Goal: Find specific page/section: Find specific page/section

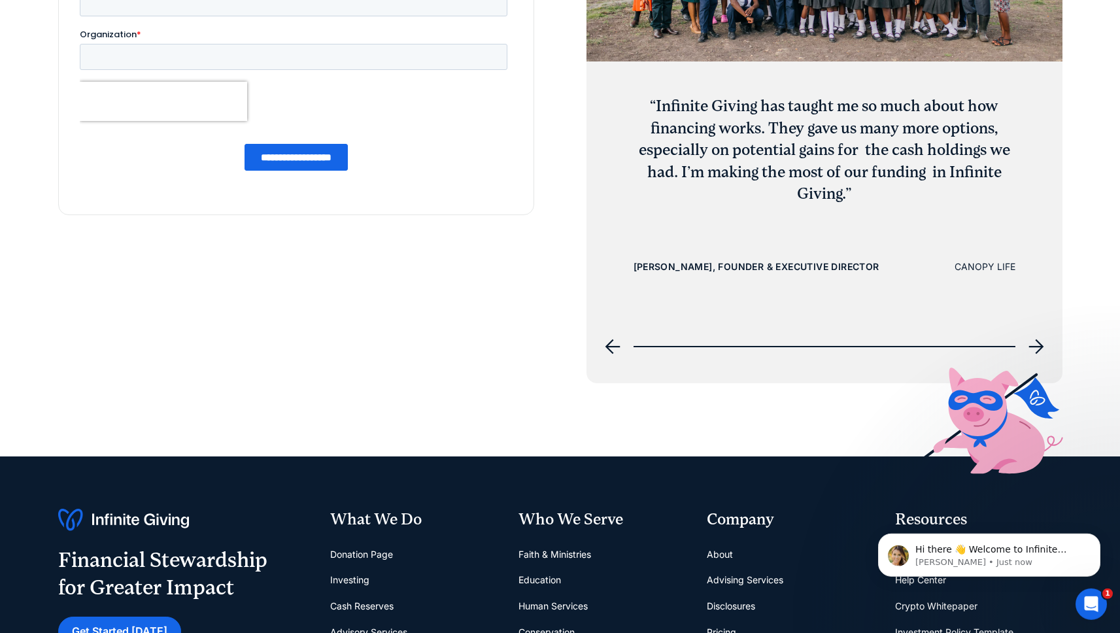
scroll to position [5628, 0]
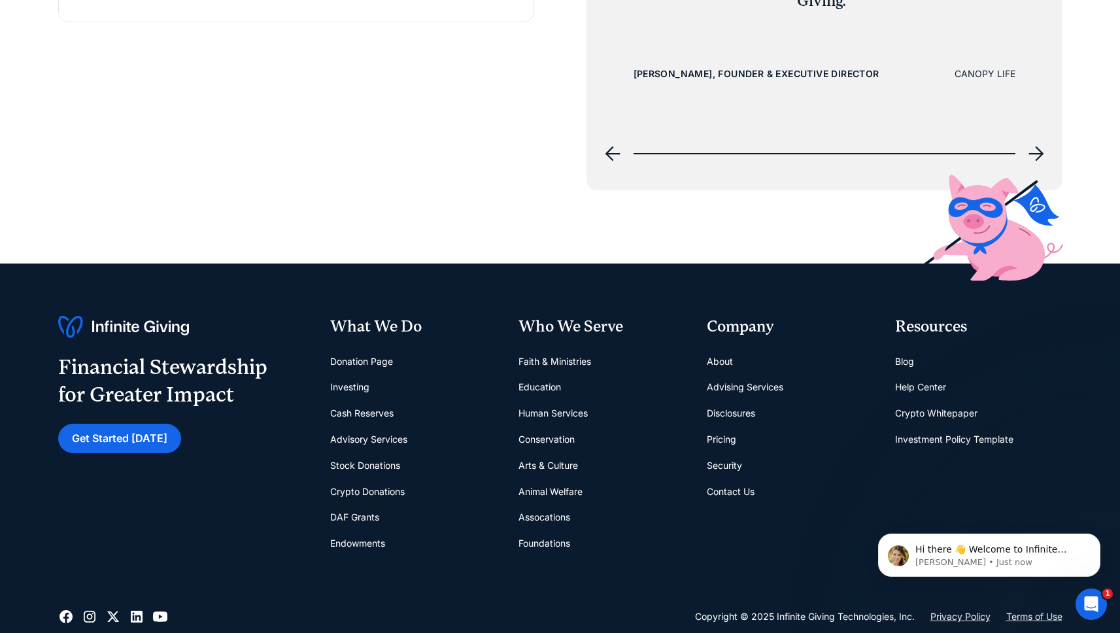
click at [376, 362] on link "Donation Page" at bounding box center [361, 362] width 63 height 26
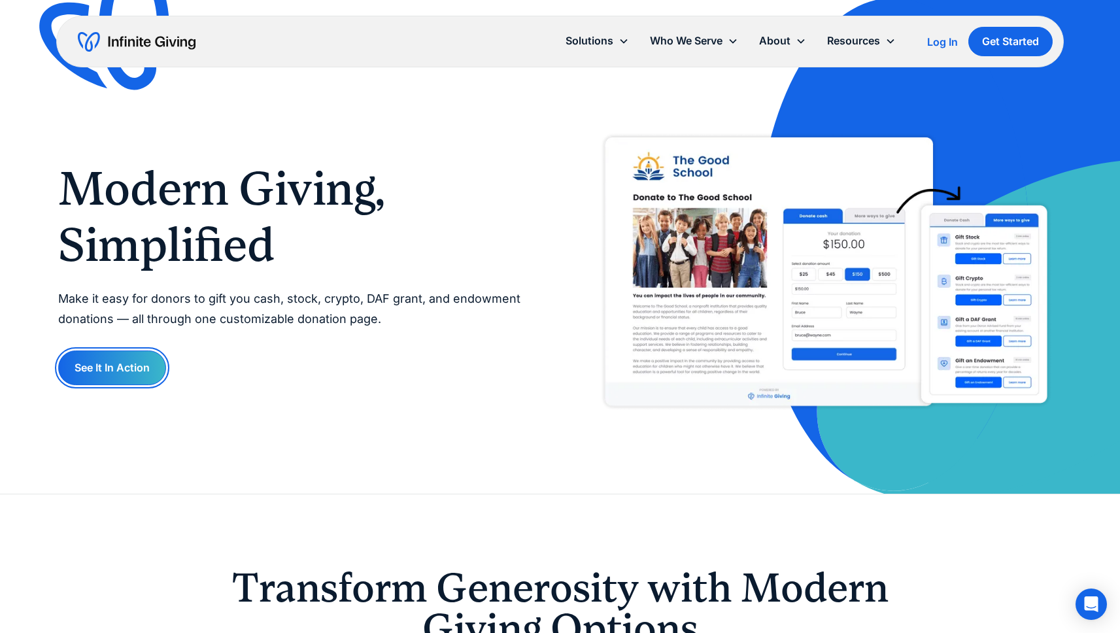
click at [122, 358] on link "See It In Action" at bounding box center [112, 367] width 108 height 35
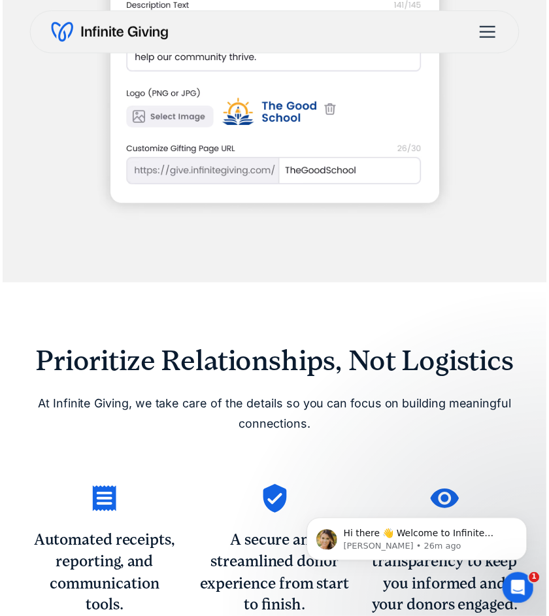
scroll to position [2540, 0]
